Goal: Transaction & Acquisition: Purchase product/service

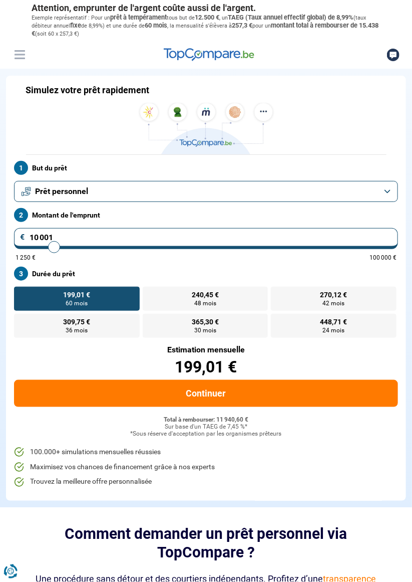
type input "12 000"
type input "12000"
type input "13 000"
type input "13000"
type input "13 750"
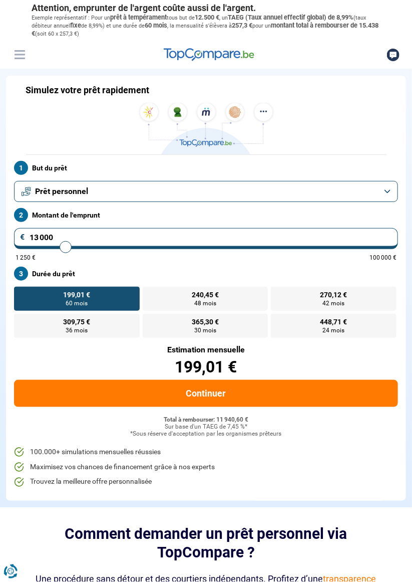
type input "13750"
type input "14 500"
type input "14500"
type input "15 250"
type input "15250"
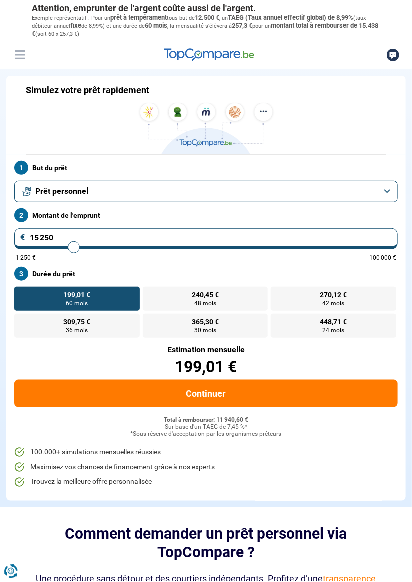
type input "15 750"
type input "15750"
type input "16 250"
type input "16250"
type input "17 000"
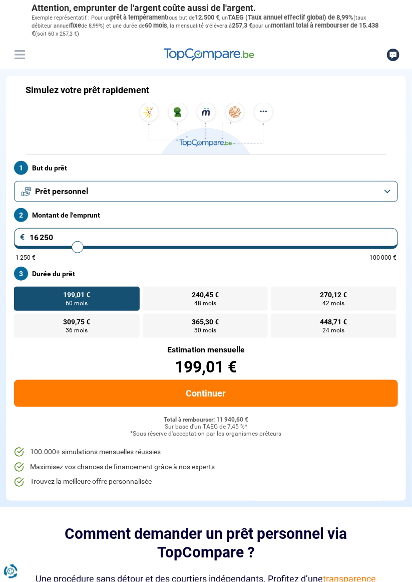
type input "17000"
type input "17 500"
type input "17500"
type input "18 250"
type input "18250"
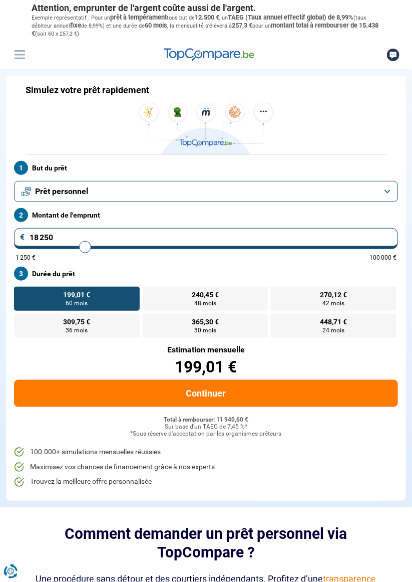
type input "18 750"
type input "18750"
type input "19 250"
type input "19250"
type input "19 750"
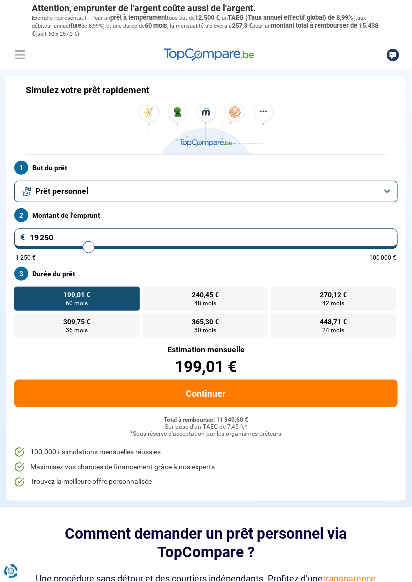
type input "19750"
type input "20 500"
type input "20500"
type input "21 000"
type input "21000"
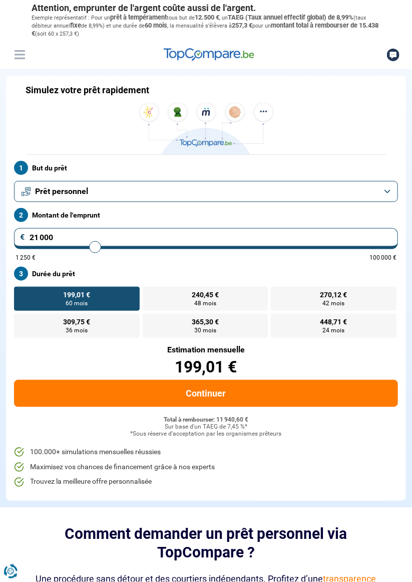
type input "21 500"
type input "21500"
type input "22 000"
type input "22000"
type input "22 750"
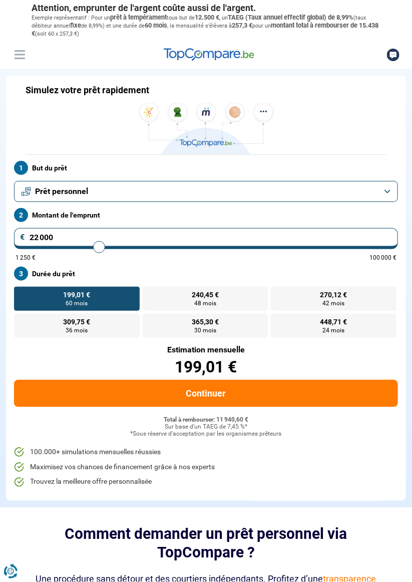
type input "22750"
type input "23 250"
type input "23250"
type input "24 000"
type input "24000"
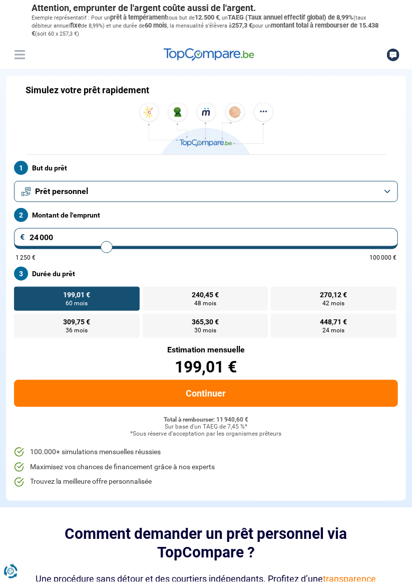
type input "24 750"
type input "24750"
type input "25 500"
type input "25500"
type input "26 000"
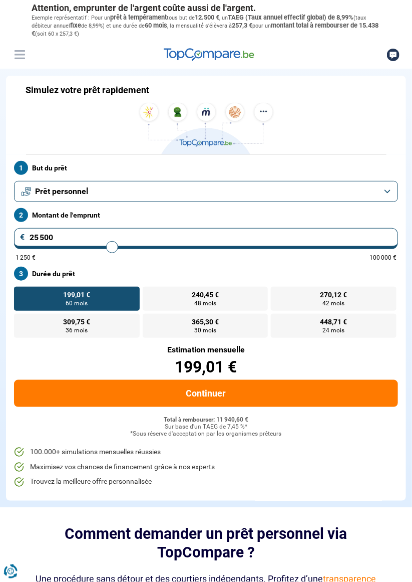
type input "26000"
type input "26 750"
type input "26750"
type input "27 500"
type input "27500"
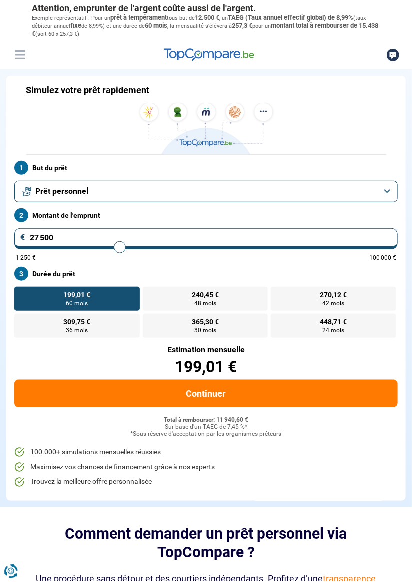
type input "28 250"
type input "28250"
type input "29 000"
type input "29000"
type input "29 750"
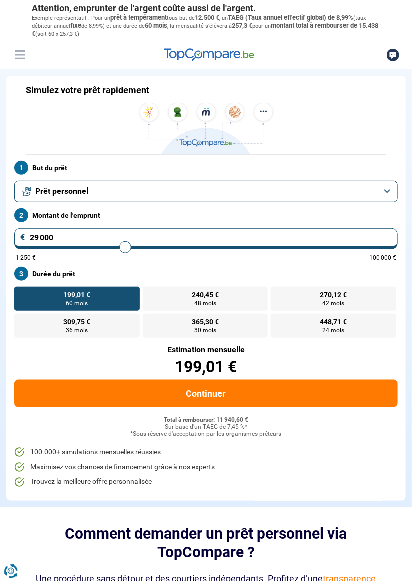
type input "29750"
type input "30 750"
type input "30750"
type input "31 500"
type input "31500"
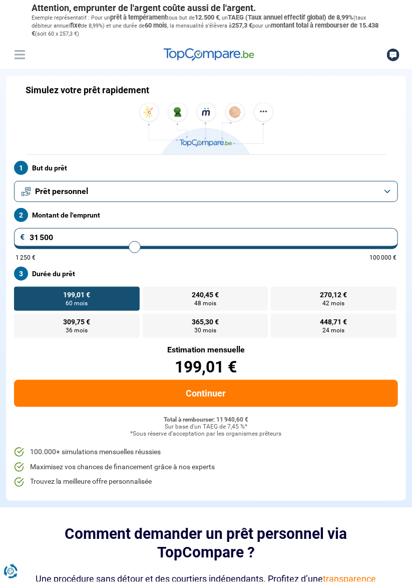
type input "32 250"
type input "32250"
type input "33 000"
type input "33000"
type input "34 000"
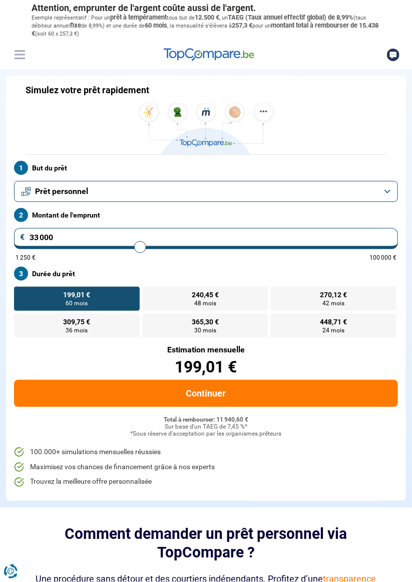
type input "34000"
type input "34 750"
type input "34750"
type input "35 750"
type input "35750"
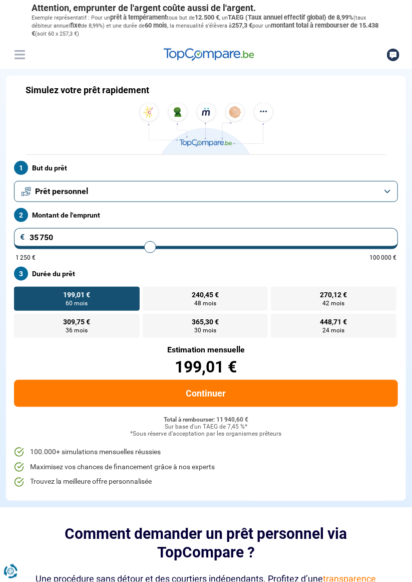
type input "36 500"
type input "36500"
type input "37 250"
type input "37250"
type input "38 000"
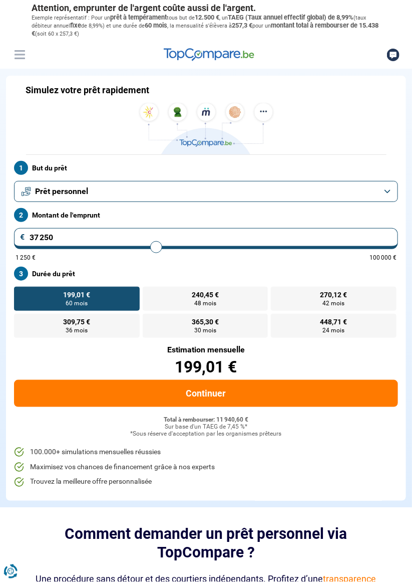
type input "38000"
type input "38 750"
type input "38750"
type input "39 500"
type input "39500"
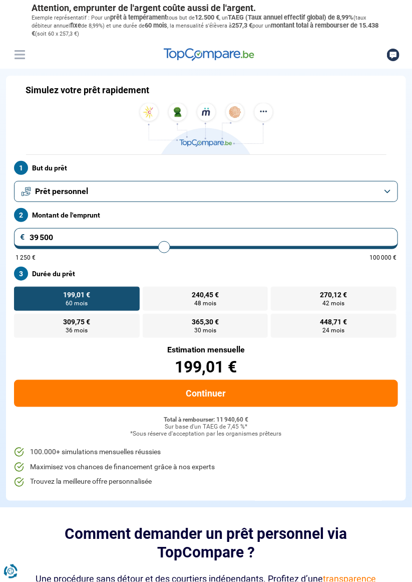
type input "40 500"
type input "40500"
type input "41 000"
type input "41000"
type input "41 750"
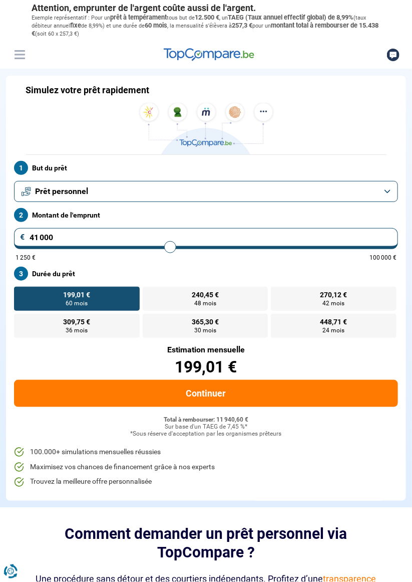
type input "41750"
type input "42 500"
type input "42500"
type input "43 250"
type input "43250"
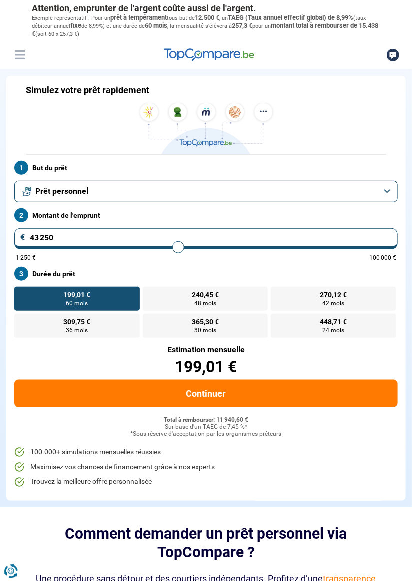
type input "44 000"
type input "44000"
type input "44 500"
type input "44500"
type input "45 250"
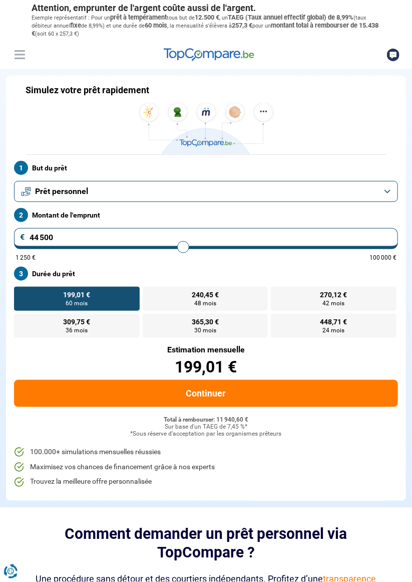
type input "45250"
type input "45 750"
type input "45750"
type input "46 500"
type input "46500"
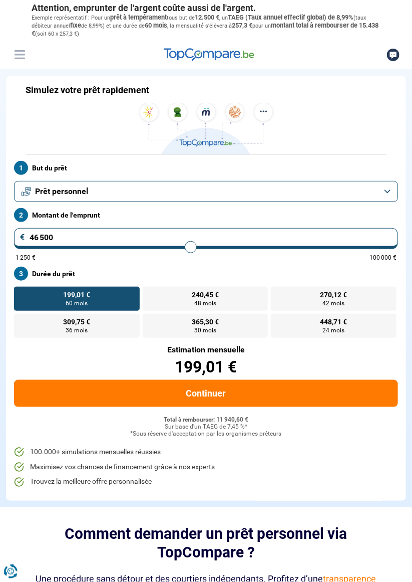
type input "47 000"
type input "47000"
type input "47 500"
type input "47500"
type input "48 000"
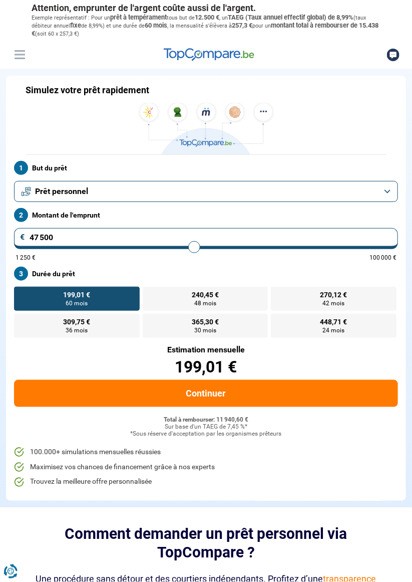
type input "48000"
type input "48 750"
type input "48750"
type input "49 250"
type input "49250"
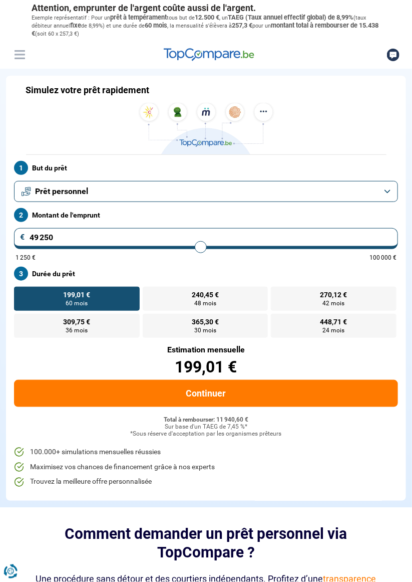
type input "49 750"
type input "49750"
type input "50 000"
type input "50000"
type input "50 500"
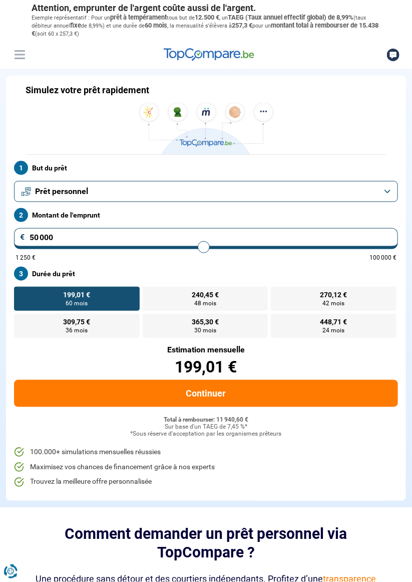
type input "50500"
type input "51 000"
type input "51000"
type input "51 500"
type input "51500"
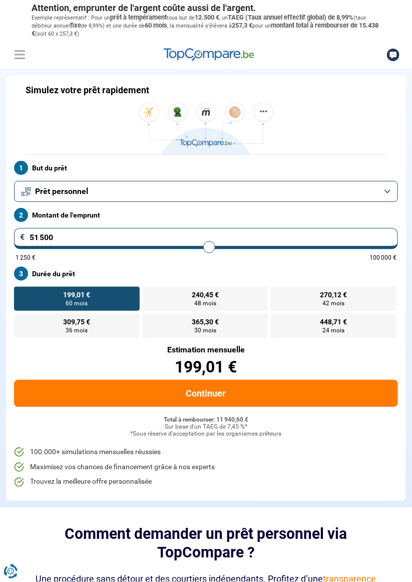
type input "52 000"
type input "52000"
type input "52 500"
type input "52500"
type input "52 750"
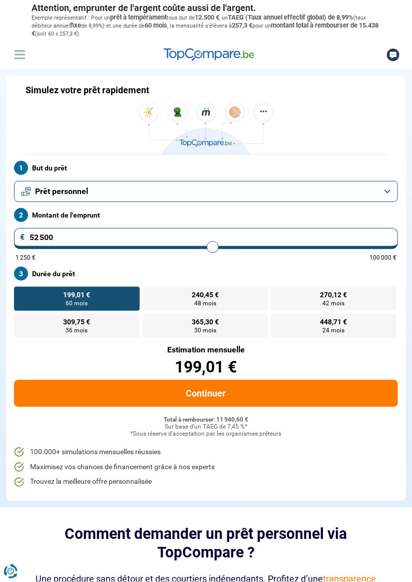
type input "52750"
type input "53 250"
type input "53250"
type input "53 500"
type input "53500"
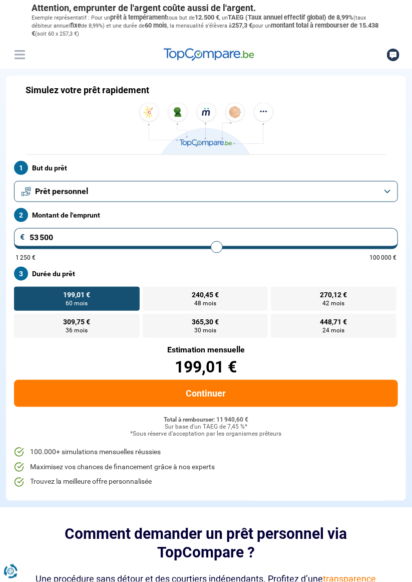
type input "54 000"
type input "54000"
type input "54 250"
type input "54250"
type input "54 750"
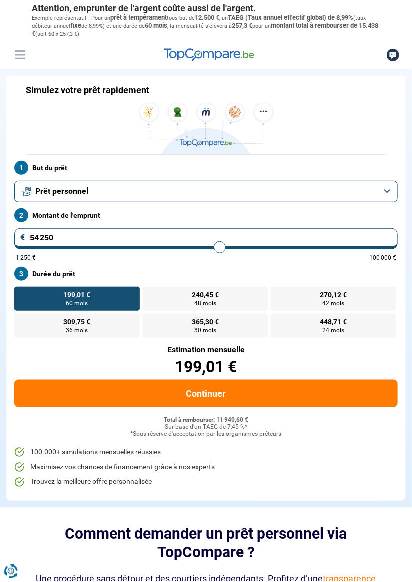
type input "54750"
type input "55 000"
type input "55000"
type input "55 500"
type input "55500"
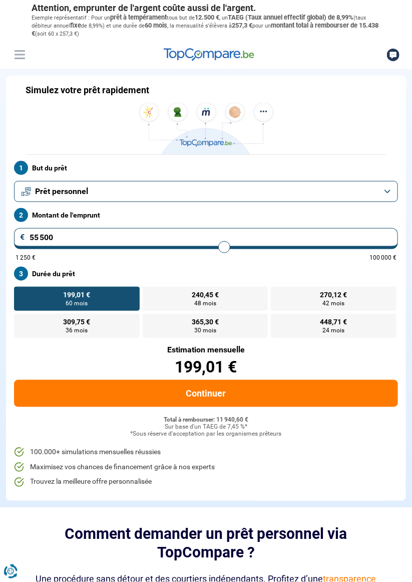
type input "55 750"
type input "55750"
type input "56 000"
type input "56000"
type input "56 250"
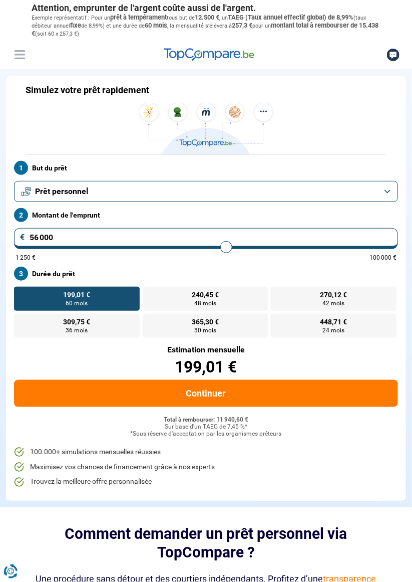
type input "56250"
type input "56 500"
type input "56500"
type input "56 750"
type input "56750"
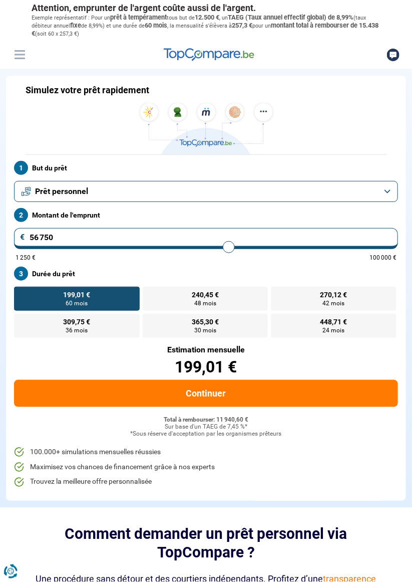
type input "57 000"
type input "57000"
type input "57 250"
type input "57250"
type input "57 000"
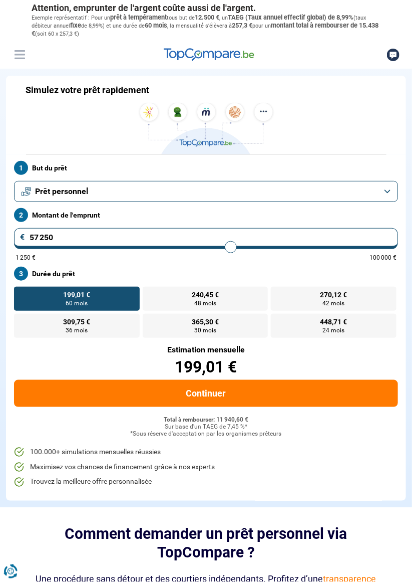
type input "57000"
type input "56 750"
type input "56750"
type input "56 500"
type input "56500"
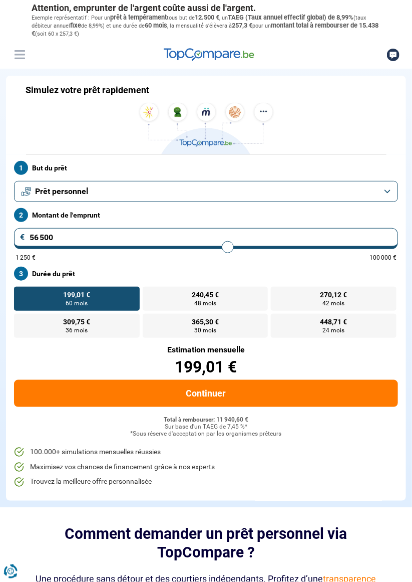
type input "56 250"
type input "56250"
type input "56 000"
type input "56000"
type input "55 750"
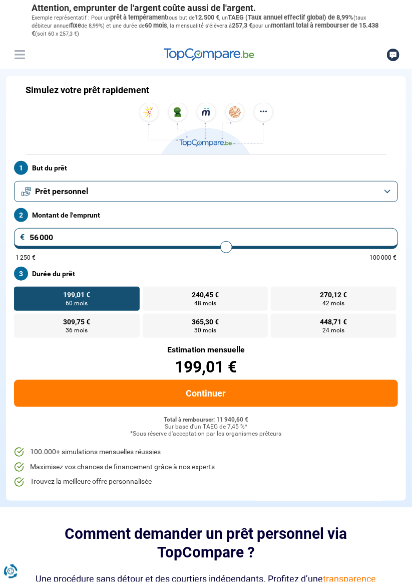
type input "55750"
type input "55 500"
type input "55500"
type input "55 250"
type input "55250"
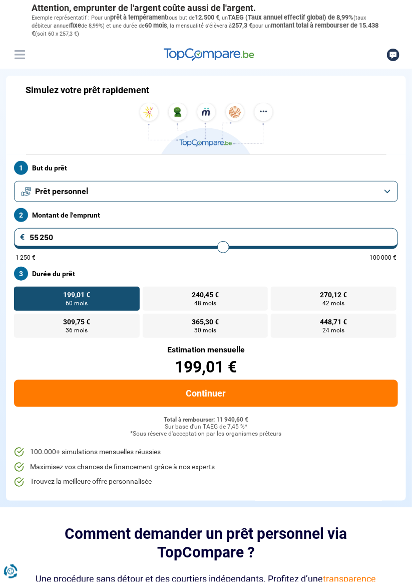
type input "55 000"
type input "55000"
type input "54 750"
type input "54750"
type input "54 250"
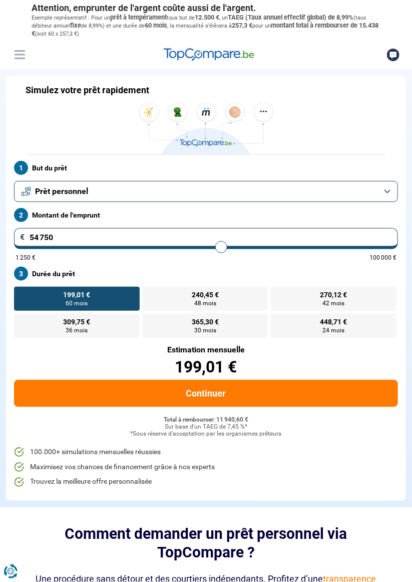
type input "54250"
type input "54 000"
type input "54000"
type input "53 750"
type input "53750"
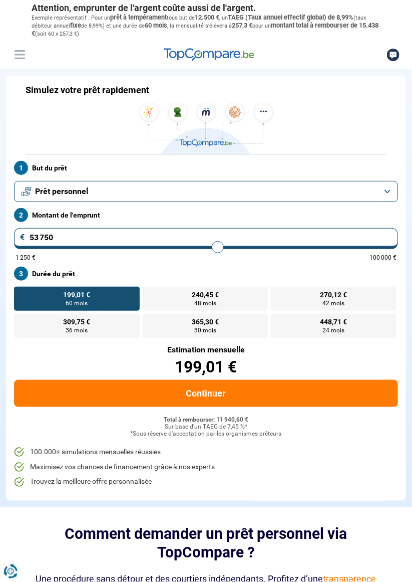
type input "53 500"
type input "53500"
type input "53 250"
type input "53250"
type input "53 000"
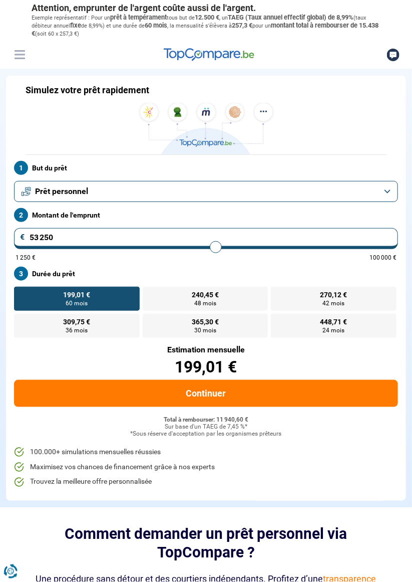
type input "53000"
type input "52 750"
type input "52750"
type input "52 500"
type input "52500"
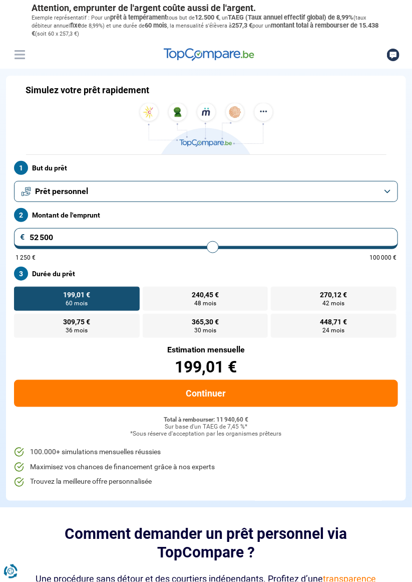
type input "52 250"
type input "52250"
type input "52 000"
type input "52000"
type input "51 750"
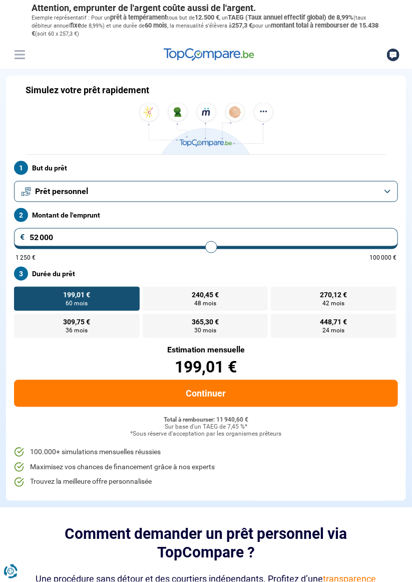
type input "51750"
type input "51 500"
type input "51500"
type input "51 250"
type input "51250"
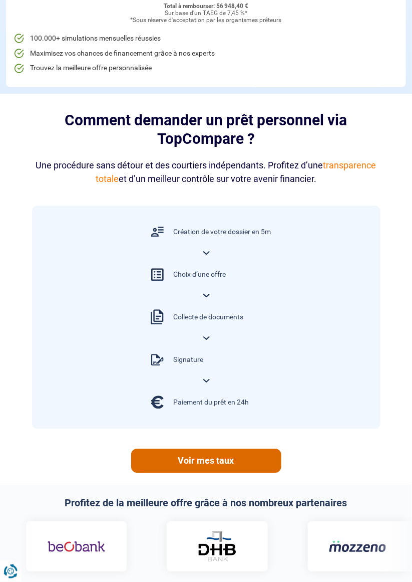
click at [212, 459] on link "Voir mes taux" at bounding box center [206, 461] width 150 height 24
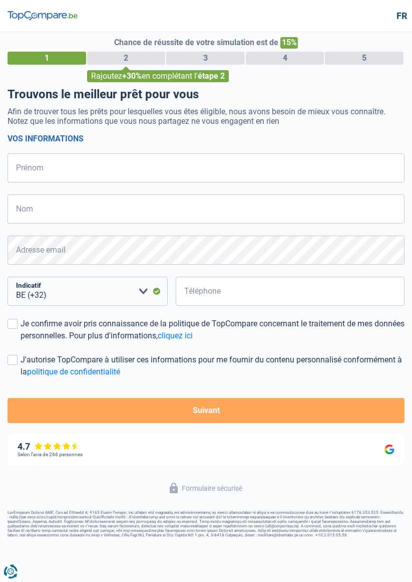
select select "32"
click at [169, 168] on input "Prénom" at bounding box center [206, 167] width 397 height 29
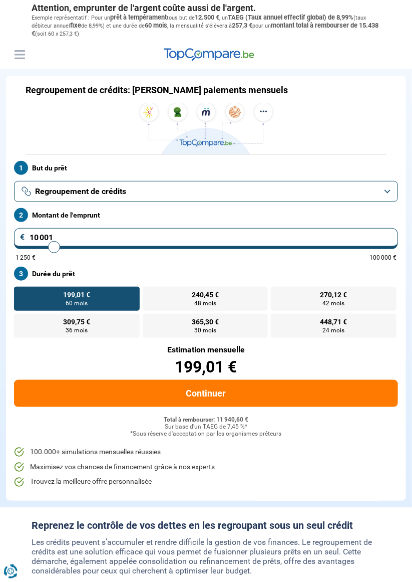
type input "11 750"
type input "11750"
type input "13 500"
type input "13500"
type input "14 500"
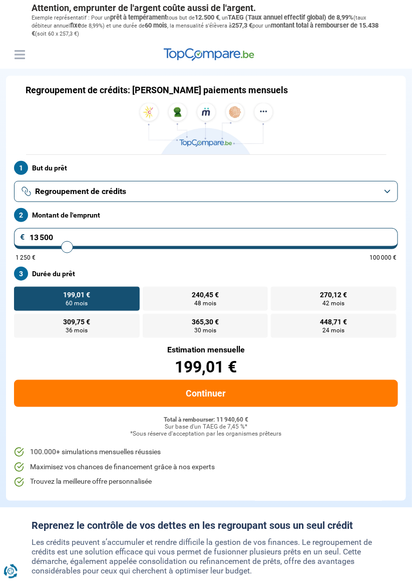
type input "14500"
type input "15 500"
type input "15500"
type input "16 500"
type input "16500"
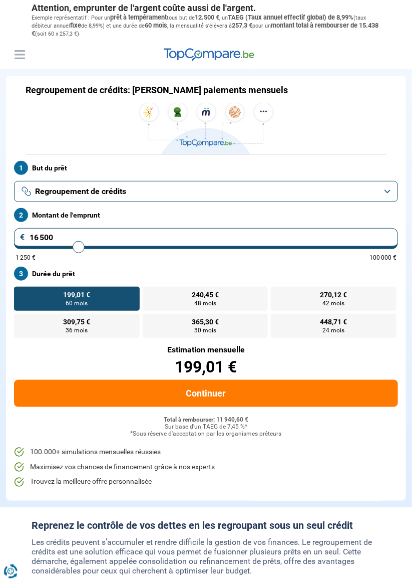
type input "17 500"
type input "17500"
type input "18 250"
type input "18250"
type input "19 000"
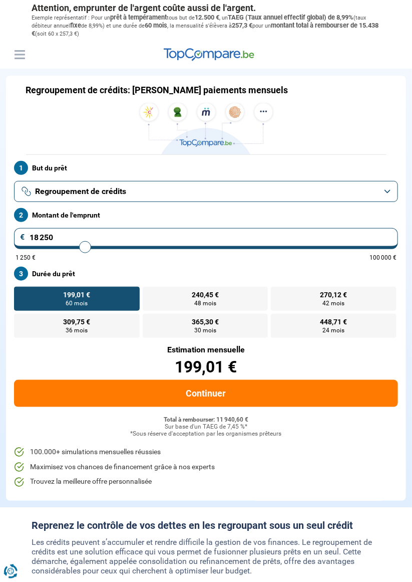
type input "19000"
type input "19 750"
type input "19750"
type input "20 500"
type input "20500"
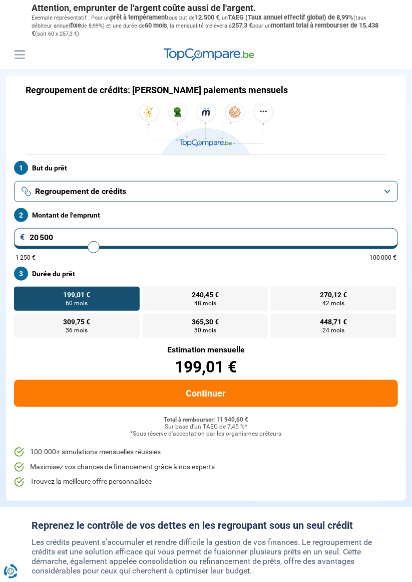
type input "21 250"
type input "21250"
type input "21 750"
type input "21750"
type input "22 500"
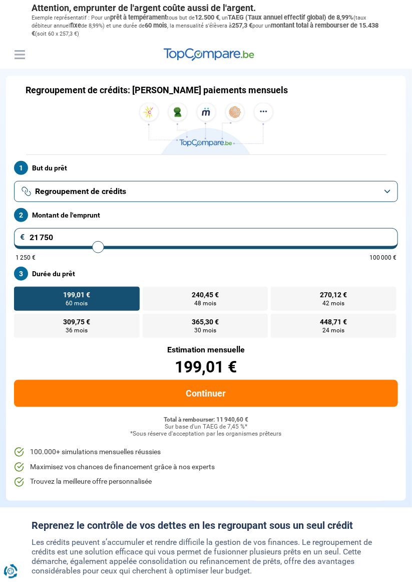
type input "22500"
type input "23 250"
type input "23250"
type input "24 000"
type input "24000"
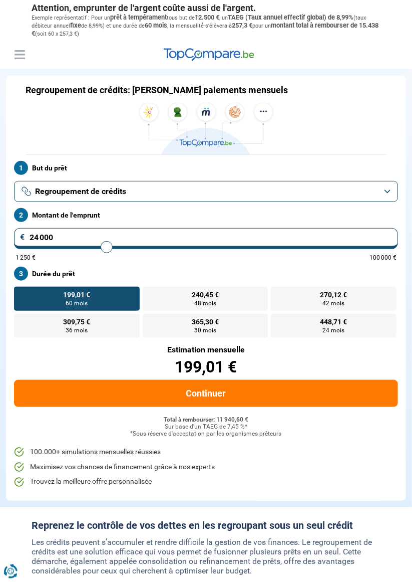
type input "24 750"
type input "24750"
type input "25 500"
type input "25500"
type input "26 000"
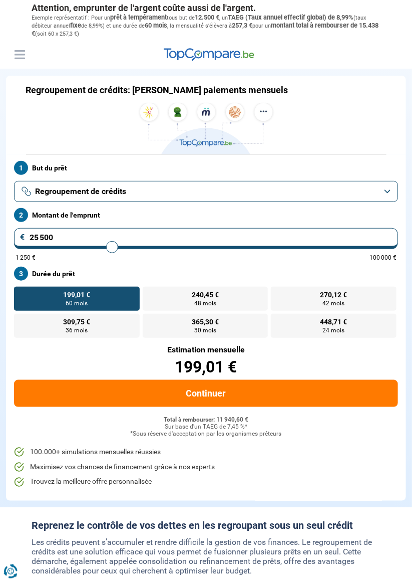
type input "26000"
type input "26 750"
type input "26750"
type input "27 500"
type input "27500"
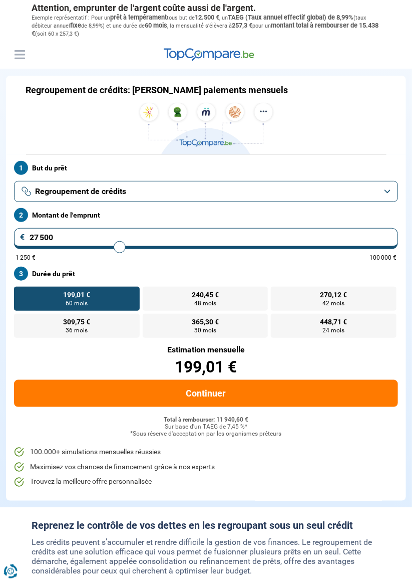
type input "28 750"
type input "28750"
type input "29 500"
type input "29500"
type input "30 250"
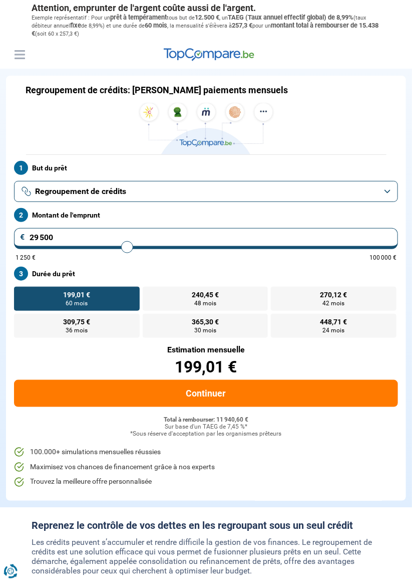
type input "30250"
type input "31 000"
type input "31000"
type input "31 500"
type input "31500"
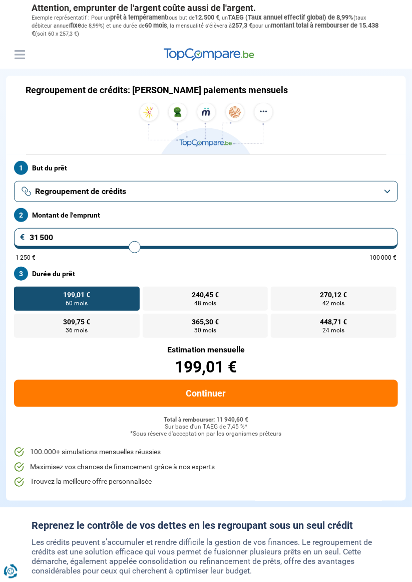
type input "32 250"
type input "32250"
type input "33 000"
type input "33000"
type input "33 500"
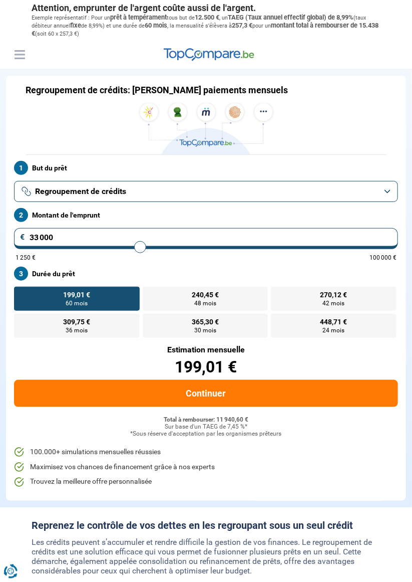
type input "33500"
type input "34 000"
type input "34000"
type input "34 500"
type input "34500"
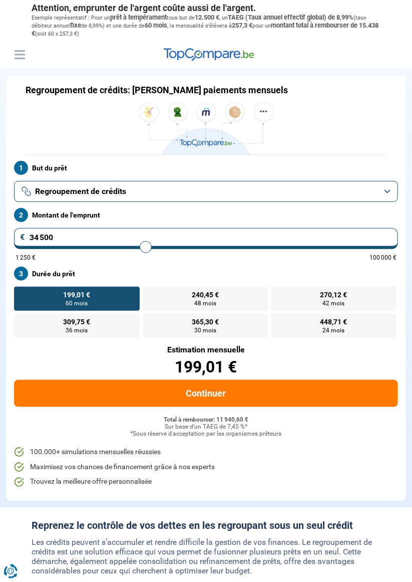
type input "35 000"
type input "35000"
type input "35 500"
type input "35500"
type input "36 000"
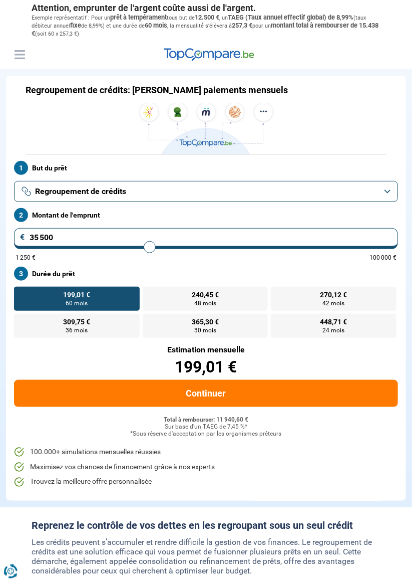
type input "36000"
type input "36 250"
type input "36250"
type input "36 750"
type input "36750"
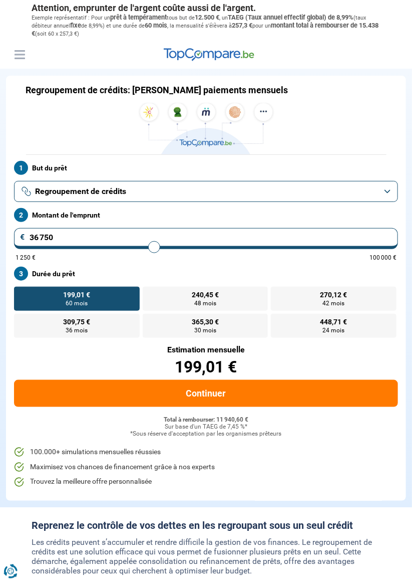
type input "37 000"
type input "37000"
type input "37 250"
type input "37250"
type input "37 500"
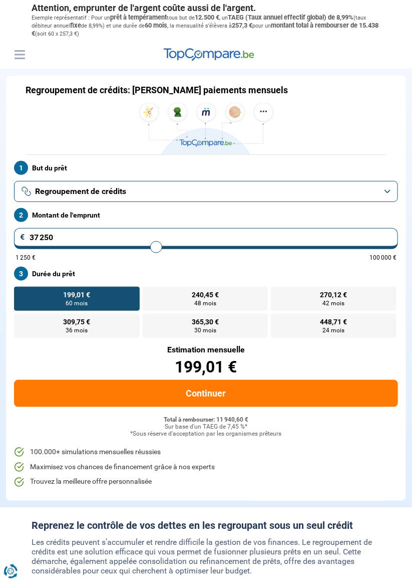
type input "37500"
type input "37 750"
type input "37750"
type input "38 000"
type input "38000"
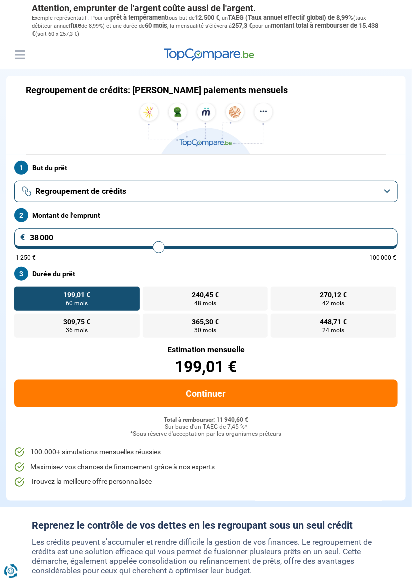
type input "38 250"
type input "38250"
type input "38 500"
type input "38500"
type input "38 750"
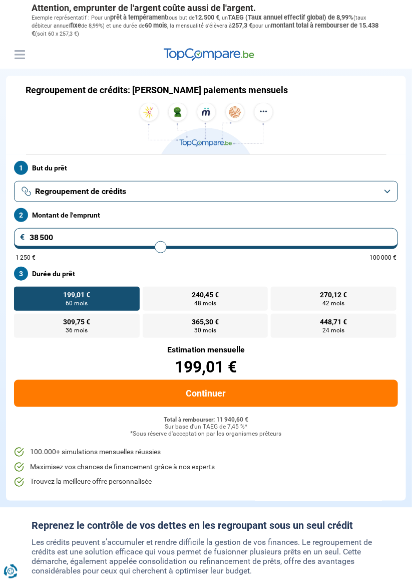
type input "38750"
type input "39 000"
type input "39000"
type input "39 250"
type input "39250"
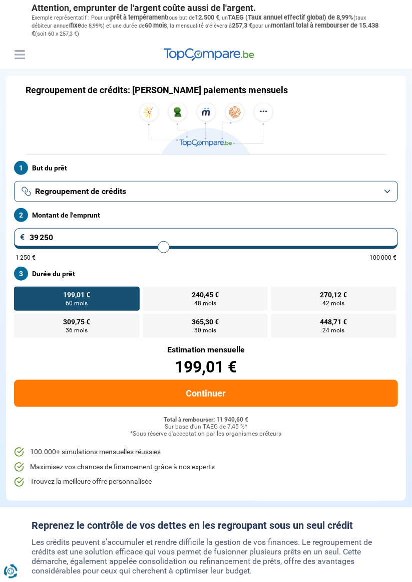
type input "39 500"
type input "39500"
type input "39 750"
type input "39750"
type input "40 250"
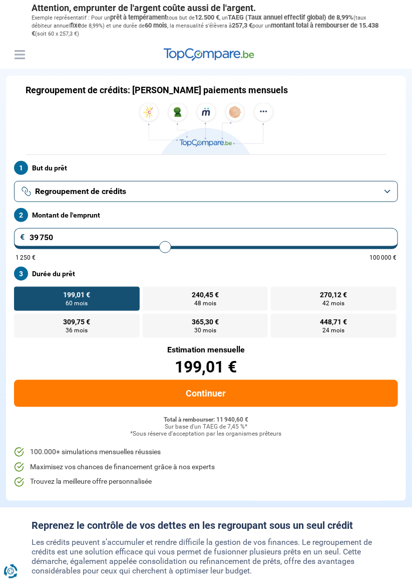
type input "40250"
type input "40 500"
type input "40500"
type input "40 750"
type input "40750"
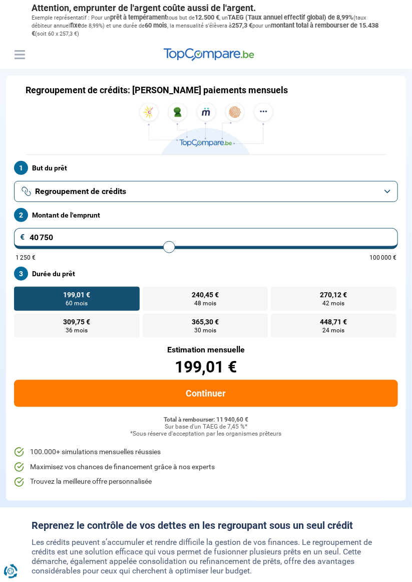
type input "41 000"
type input "41000"
type input "41 500"
type input "41500"
type input "41 750"
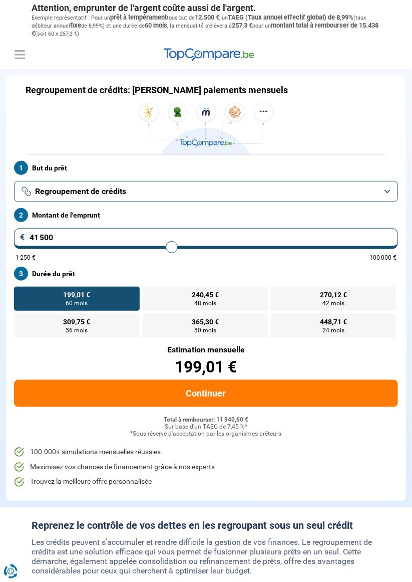
type input "41750"
type input "42 250"
type input "42250"
type input "42 500"
type input "42500"
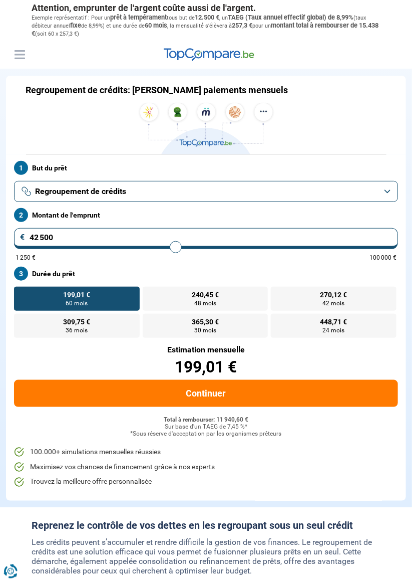
type input "43 000"
type input "43000"
type input "43 250"
type input "43250"
type input "43 750"
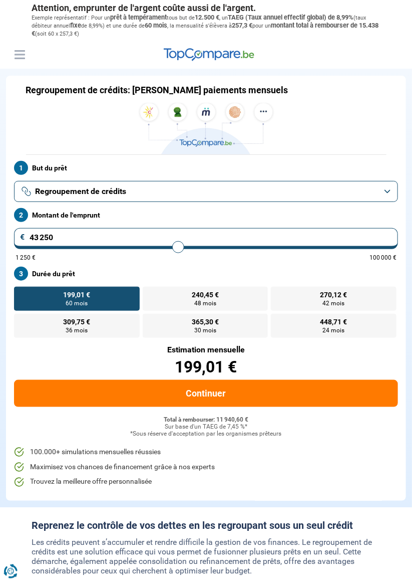
type input "43750"
type input "44 000"
type input "44000"
type input "44 250"
type input "44250"
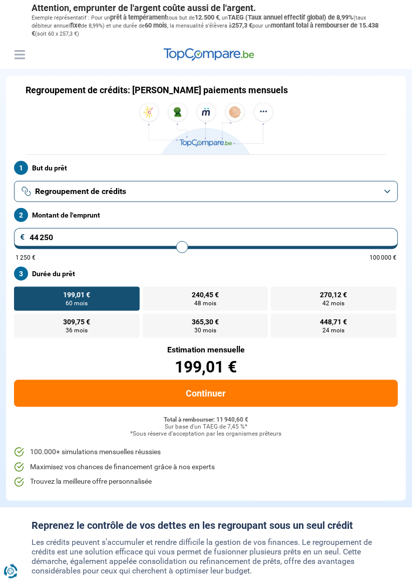
type input "44 750"
type input "44750"
type input "45 000"
type input "45000"
type input "45 250"
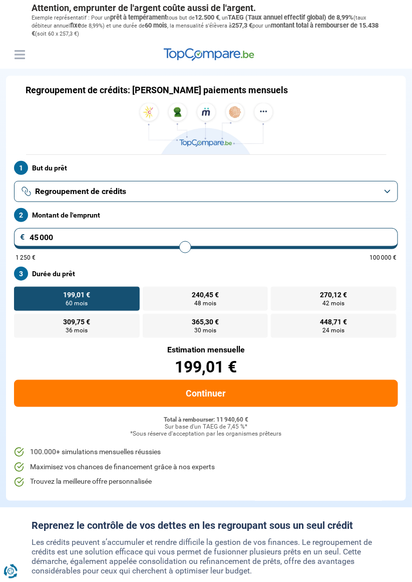
type input "45250"
type input "45 500"
type input "45500"
type input "45 750"
type input "45750"
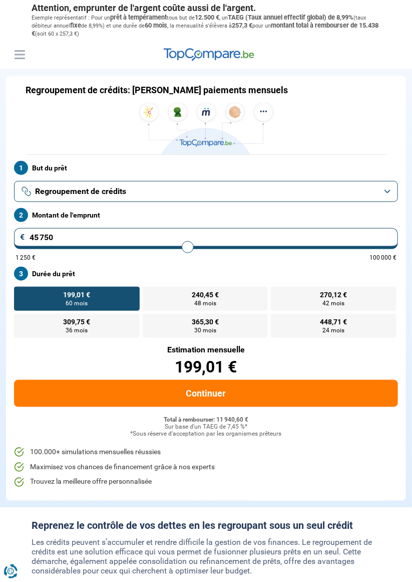
type input "46 000"
type input "46000"
type input "46 250"
type input "46250"
type input "46 500"
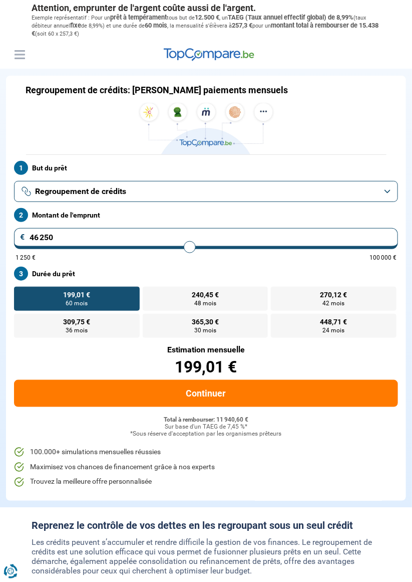
type input "46500"
type input "46 750"
type input "46750"
type input "47 000"
type input "47000"
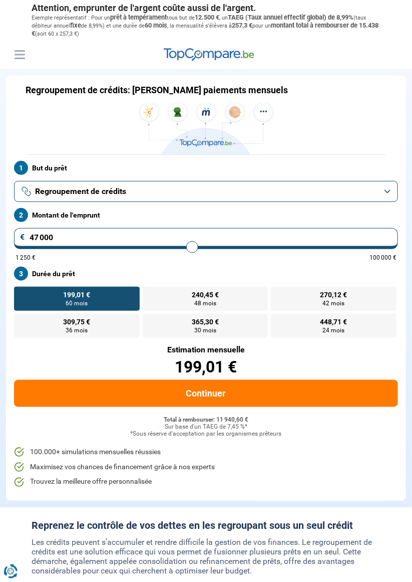
type input "47 250"
type input "47250"
type input "47 500"
type input "47500"
type input "47 750"
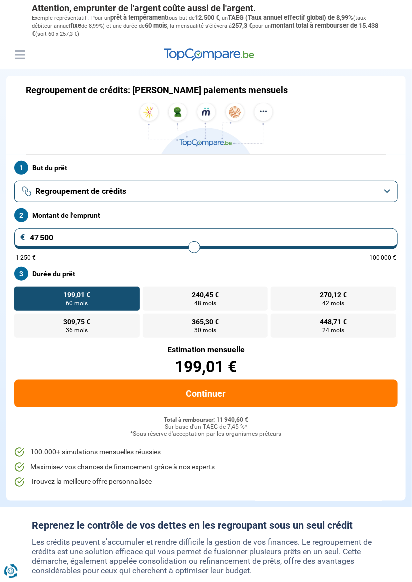
type input "47750"
type input "48 000"
type input "48000"
type input "48 250"
type input "48250"
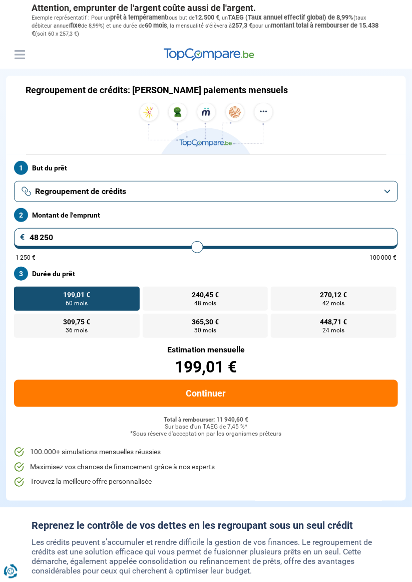
type input "48 500"
type input "48500"
type input "48 750"
type input "48750"
type input "49 000"
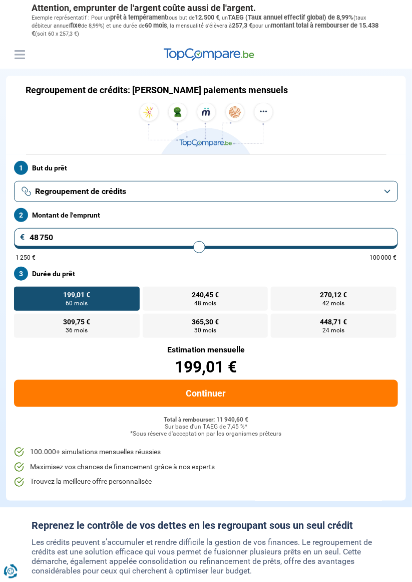
type input "49000"
type input "48 750"
type input "48750"
type input "48 500"
type input "48500"
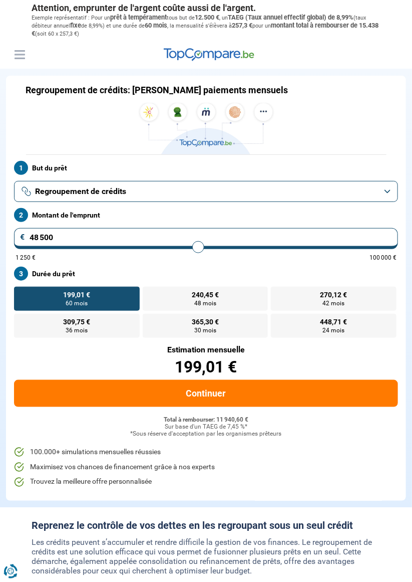
type input "48 250"
type input "48250"
type input "48 000"
type input "48000"
type input "47 750"
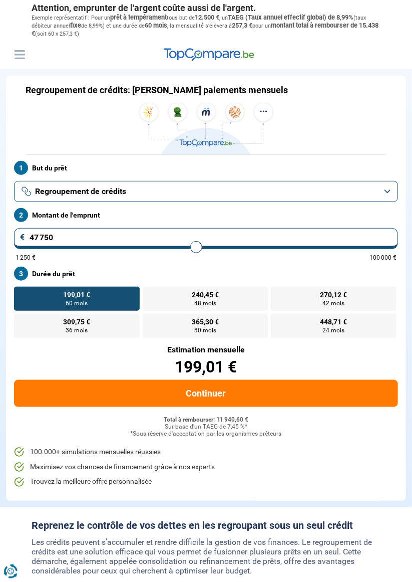
type input "47750"
type input "47 500"
type input "47500"
type input "47 250"
type input "47250"
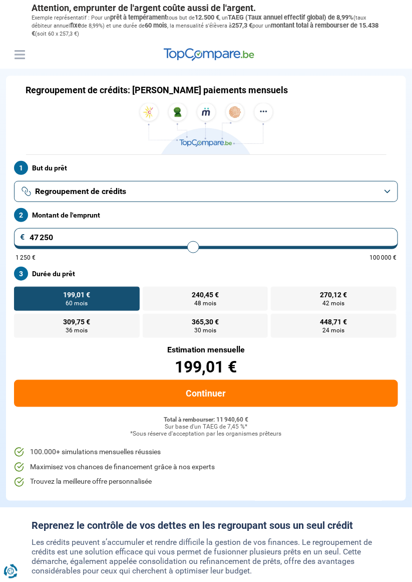
type input "47 000"
type input "47000"
type input "46 750"
type input "46750"
type input "46 500"
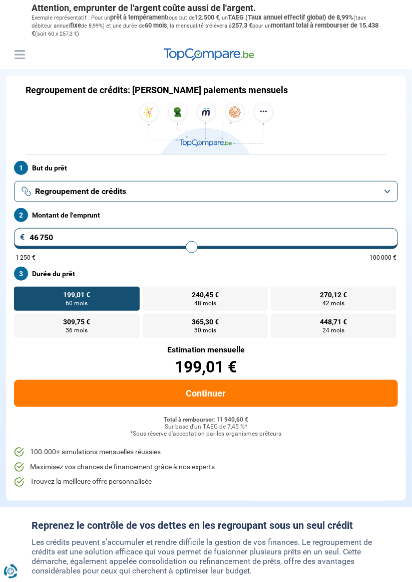
type input "46500"
type input "46 250"
type input "46250"
type input "46 000"
type input "46000"
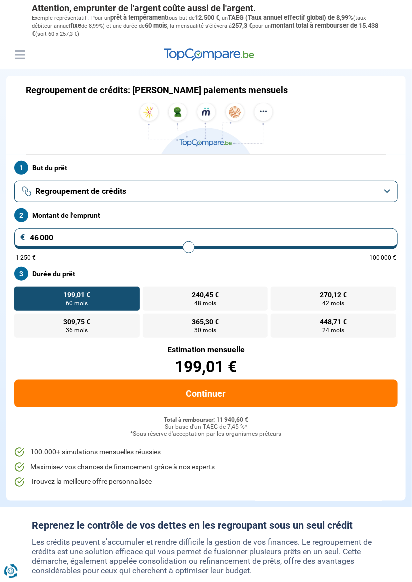
type input "45 750"
type input "45750"
type input "45 500"
type input "45500"
type input "45 250"
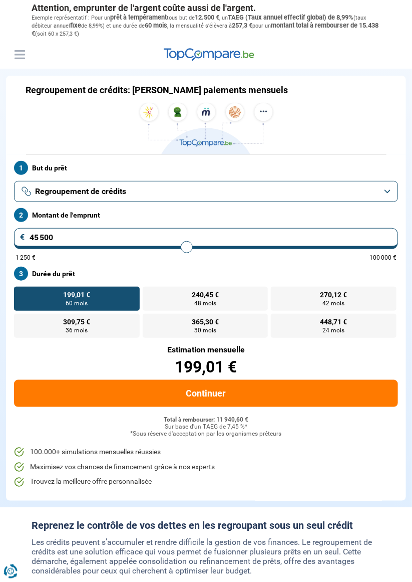
type input "45250"
type input "45 000"
type input "45000"
type input "44 750"
type input "44750"
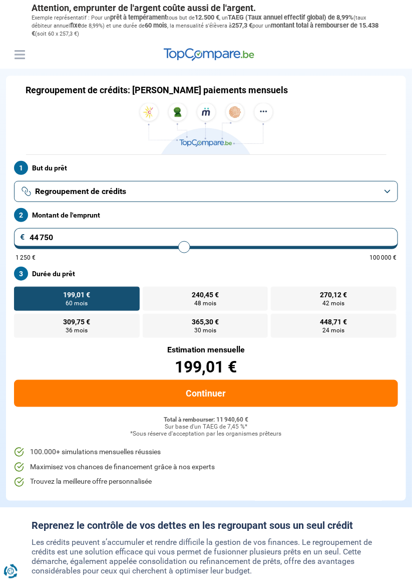
type input "44 500"
type input "44500"
type input "44 250"
type input "44250"
type input "44 000"
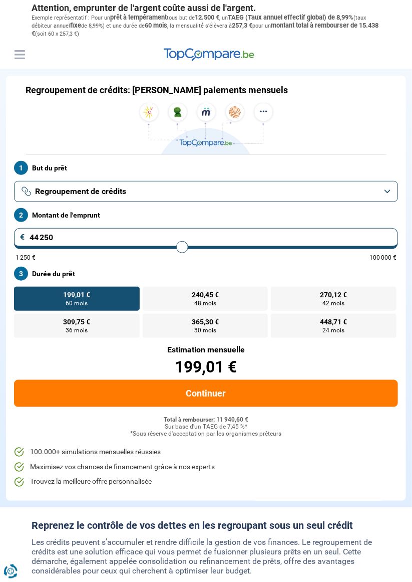
type input "44000"
type input "43 750"
type input "43750"
type input "43 500"
type input "43500"
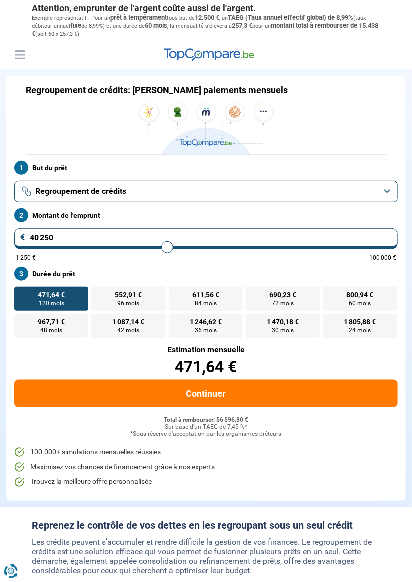
click at [286, 296] on span "690,23 €" at bounding box center [283, 294] width 27 height 7
click at [253, 293] on input "690,23 € 72 mois" at bounding box center [249, 290] width 7 height 7
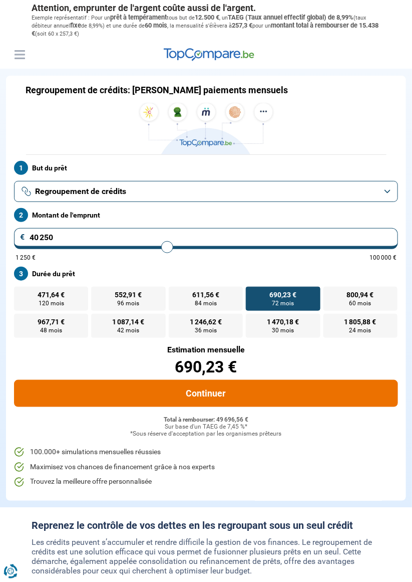
click at [214, 393] on button "Continuer" at bounding box center [206, 393] width 384 height 27
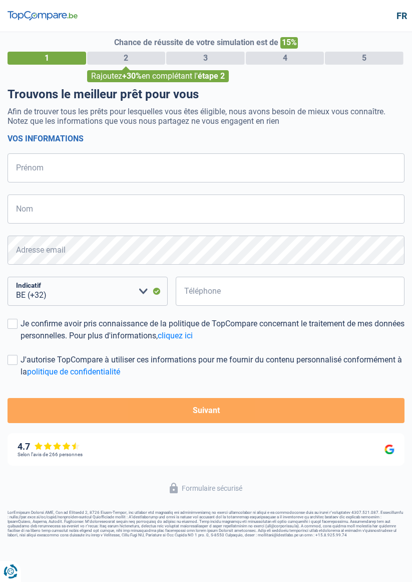
select select "32"
